Goal: Task Accomplishment & Management: Manage account settings

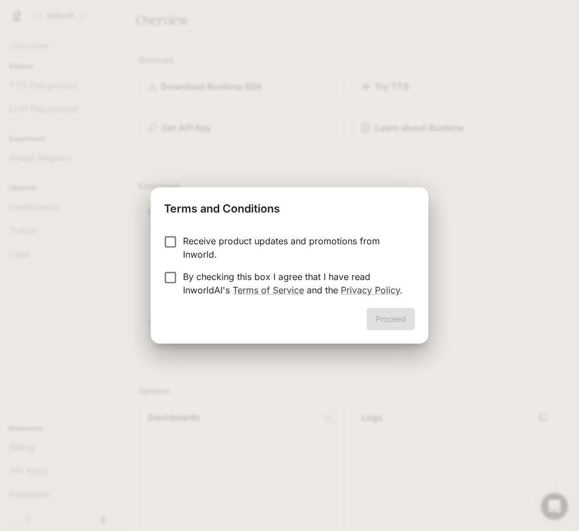
click at [315, 256] on p "Receive product updates and promotions from Inworld." at bounding box center [294, 247] width 223 height 27
click at [248, 284] on p "By checking this box I agree that I have read InworldAI's Terms of Service and …" at bounding box center [294, 283] width 223 height 27
click at [384, 317] on button "Proceed" at bounding box center [391, 319] width 49 height 22
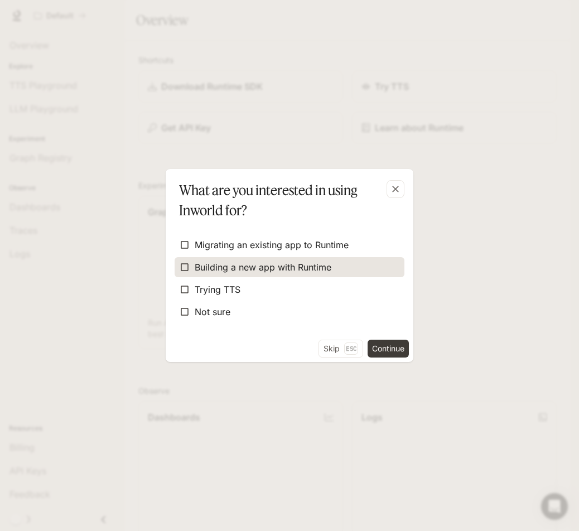
click at [223, 266] on span "Building a new app with Runtime" at bounding box center [263, 267] width 137 height 13
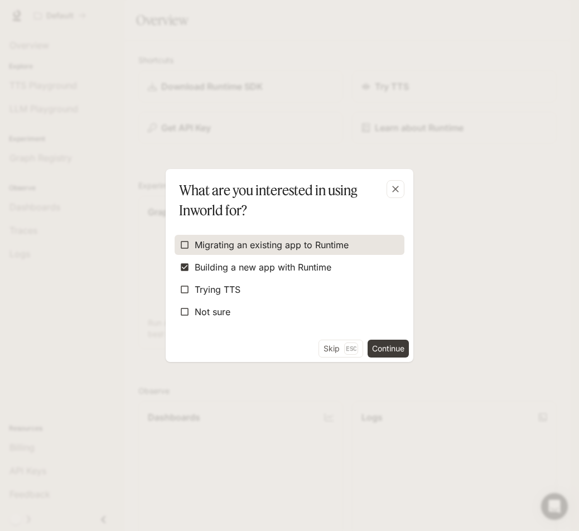
click at [234, 246] on span "Migrating an existing app to Runtime" at bounding box center [272, 244] width 154 height 13
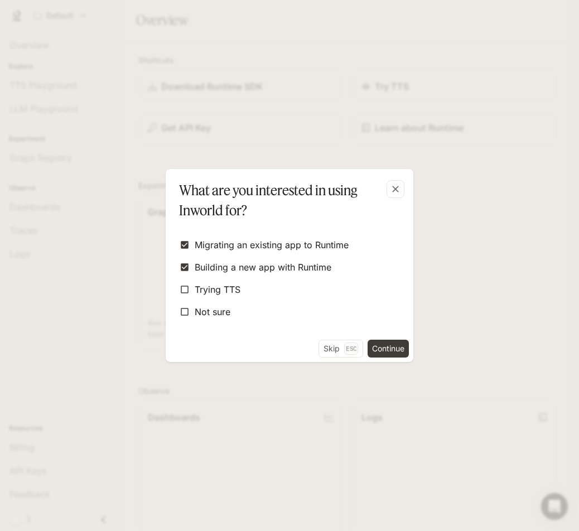
click at [203, 300] on div "Migrating an existing app to Runtime Building a new app with Runtime Trying TTS…" at bounding box center [290, 278] width 230 height 87
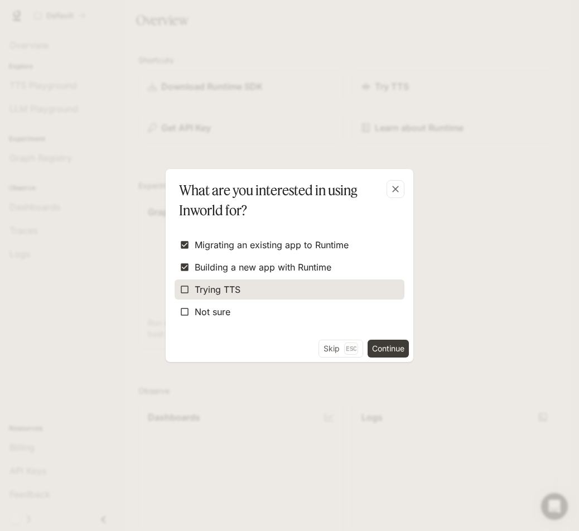
click at [204, 295] on span "Trying TTS" at bounding box center [218, 289] width 46 height 13
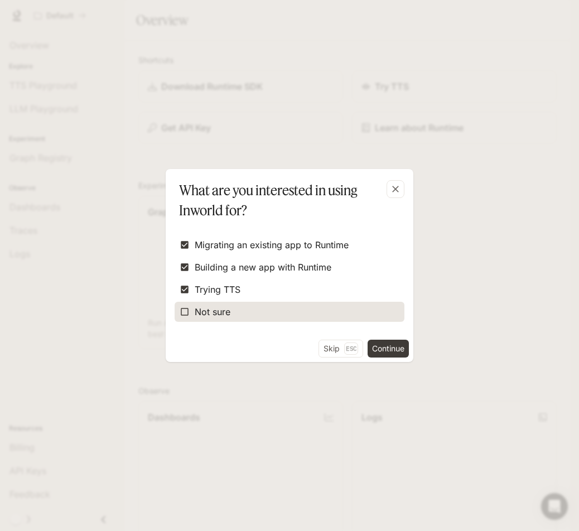
click at [199, 313] on span "Not sure" at bounding box center [213, 311] width 36 height 13
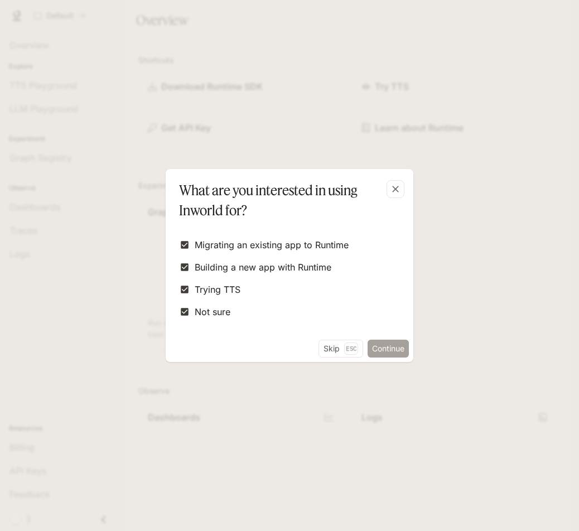
click at [384, 351] on button "Continue" at bounding box center [388, 349] width 41 height 18
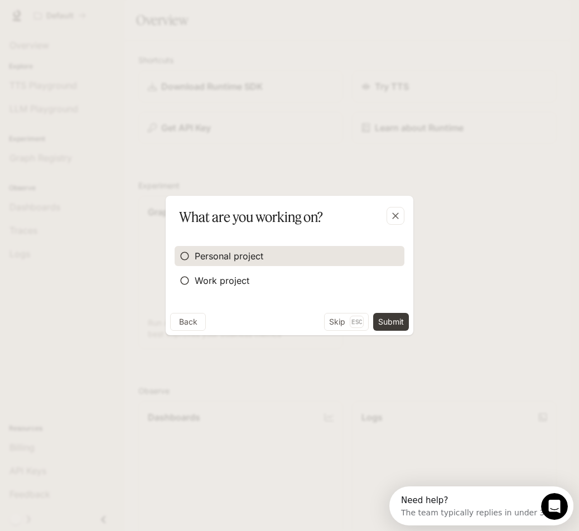
click at [235, 256] on span "Personal project" at bounding box center [229, 256] width 69 height 13
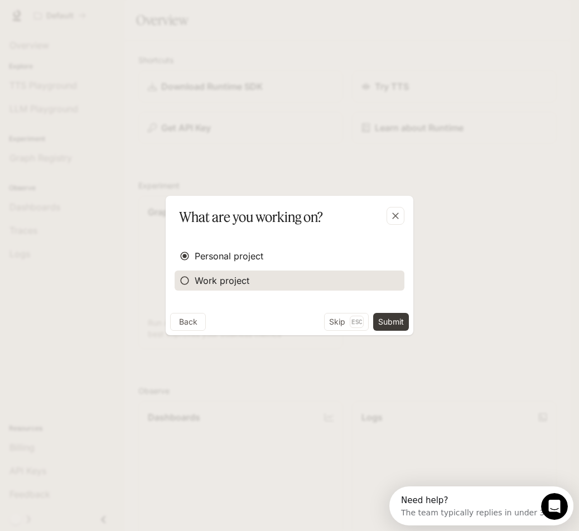
click at [228, 283] on span "Work project" at bounding box center [222, 280] width 55 height 13
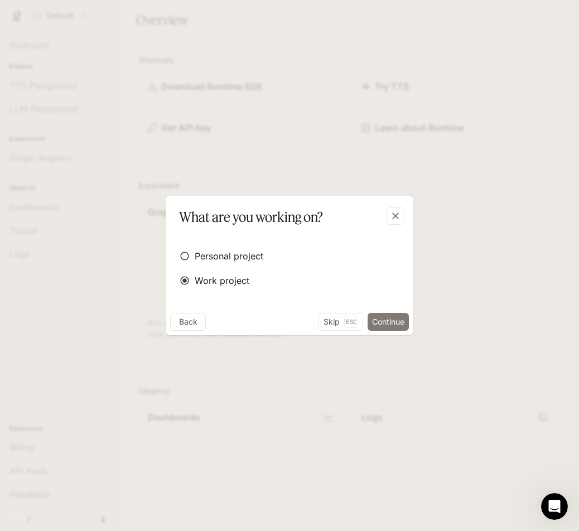
click at [376, 319] on button "Continue" at bounding box center [388, 322] width 41 height 18
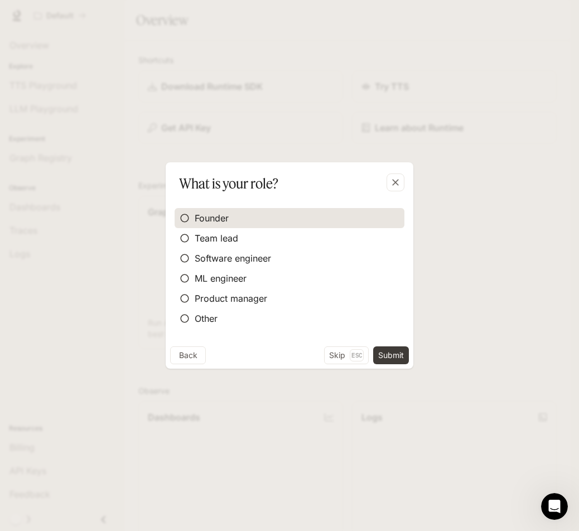
click at [212, 220] on span "Founder" at bounding box center [212, 218] width 34 height 13
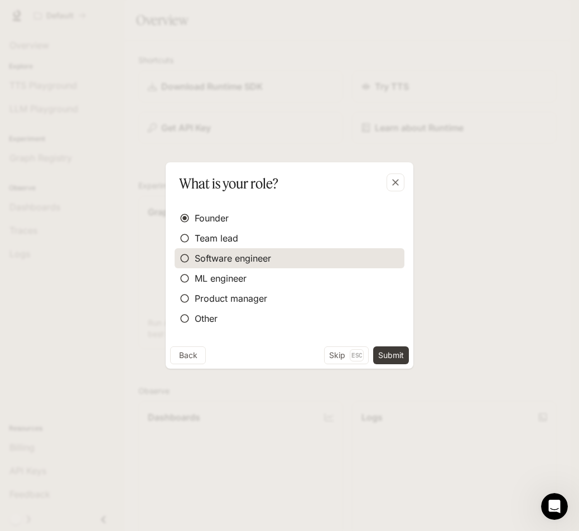
click at [250, 261] on span "Software engineer" at bounding box center [233, 258] width 76 height 13
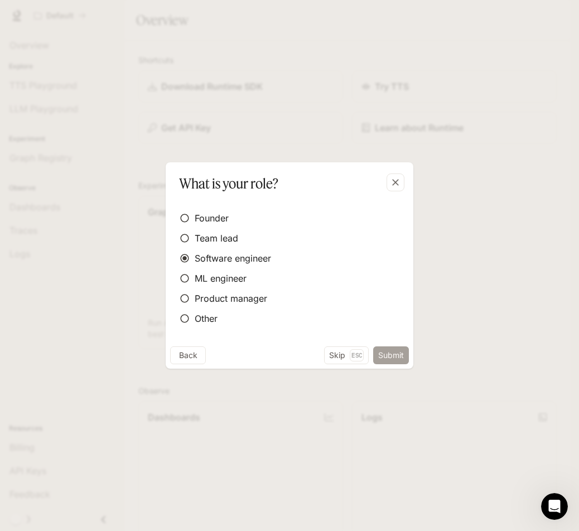
click at [394, 351] on button "Submit" at bounding box center [391, 356] width 36 height 18
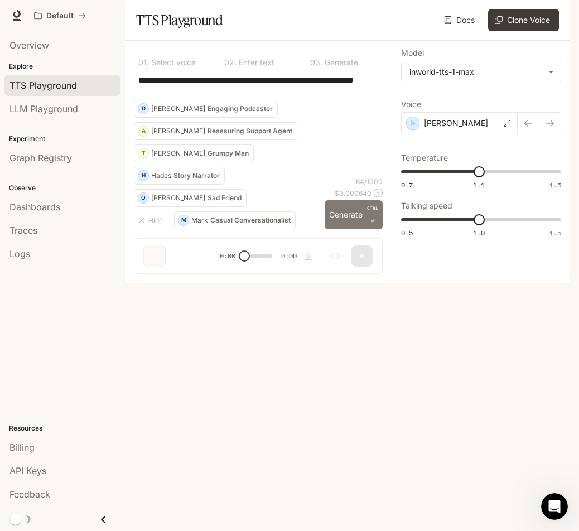
click at [333, 229] on button "Generate CTRL + ⏎" at bounding box center [354, 214] width 58 height 29
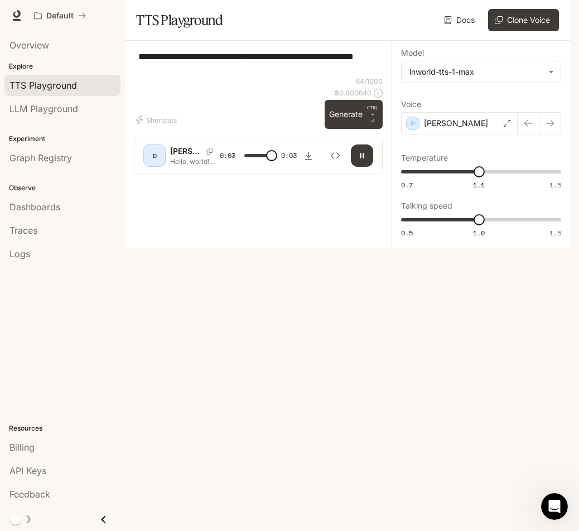
type input "*"
click at [169, 147] on div "**********" at bounding box center [258, 98] width 249 height 97
click at [166, 129] on button "Shortcuts" at bounding box center [157, 120] width 47 height 18
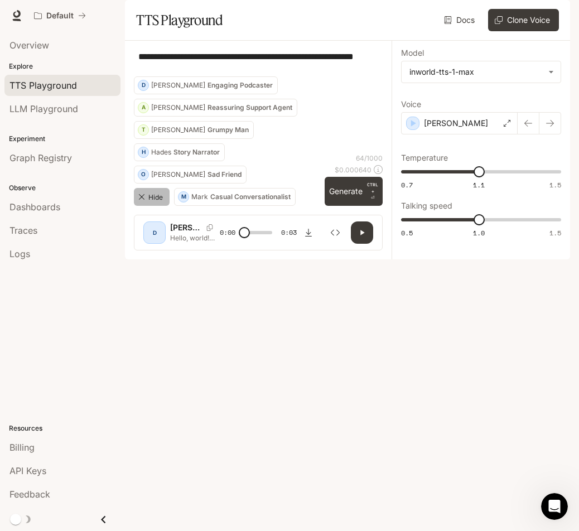
click at [151, 206] on button "Hide" at bounding box center [152, 197] width 36 height 18
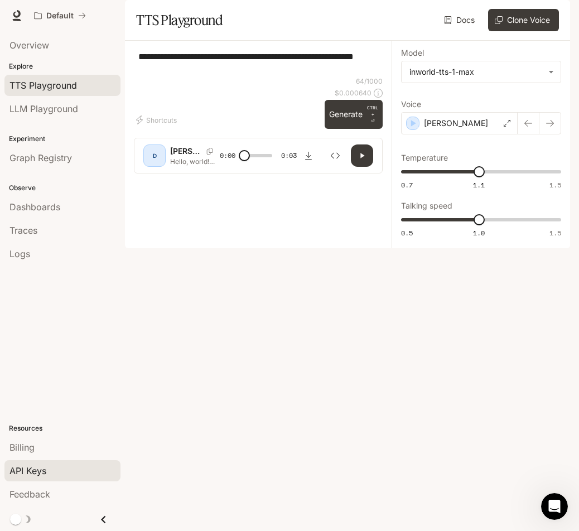
click at [37, 468] on span "API Keys" at bounding box center [27, 470] width 37 height 13
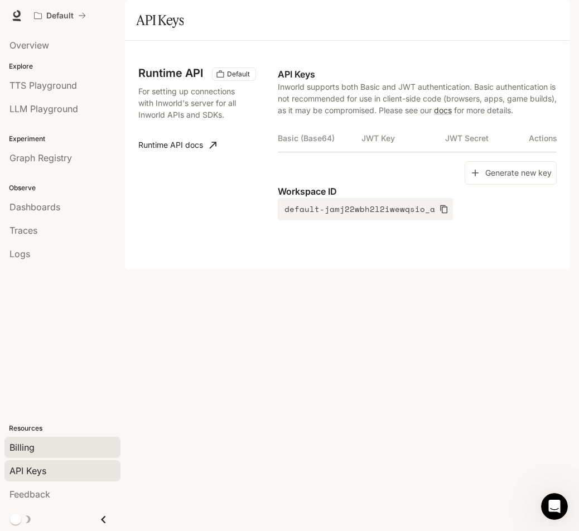
click at [31, 452] on span "Billing" at bounding box center [21, 447] width 25 height 13
